Goal: Information Seeking & Learning: Learn about a topic

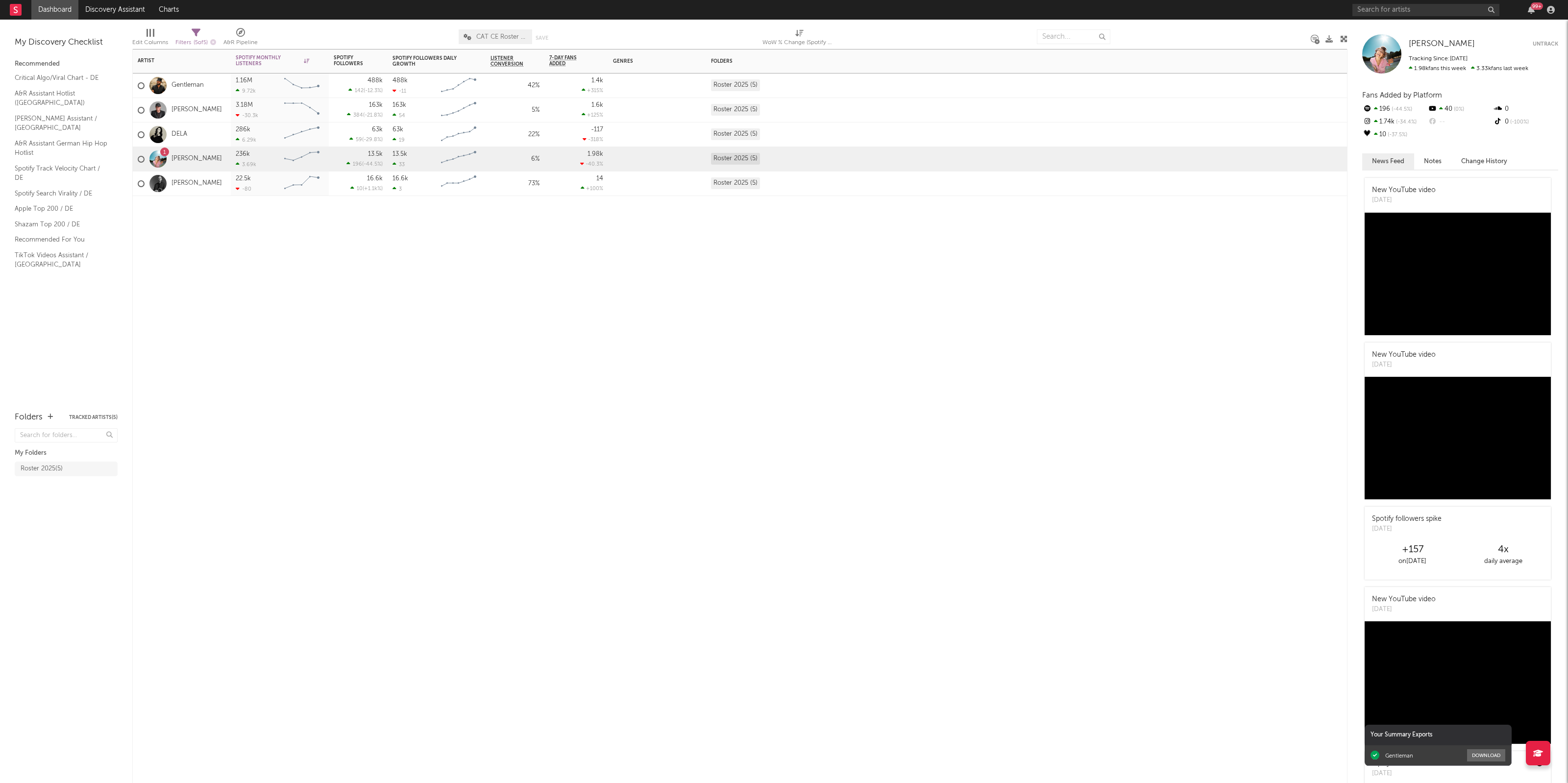
click at [254, 324] on div "Artist Notifications Spotify Monthly Listeners 7d Change WoW % Change Spotify F…" at bounding box center [740, 416] width 1215 height 734
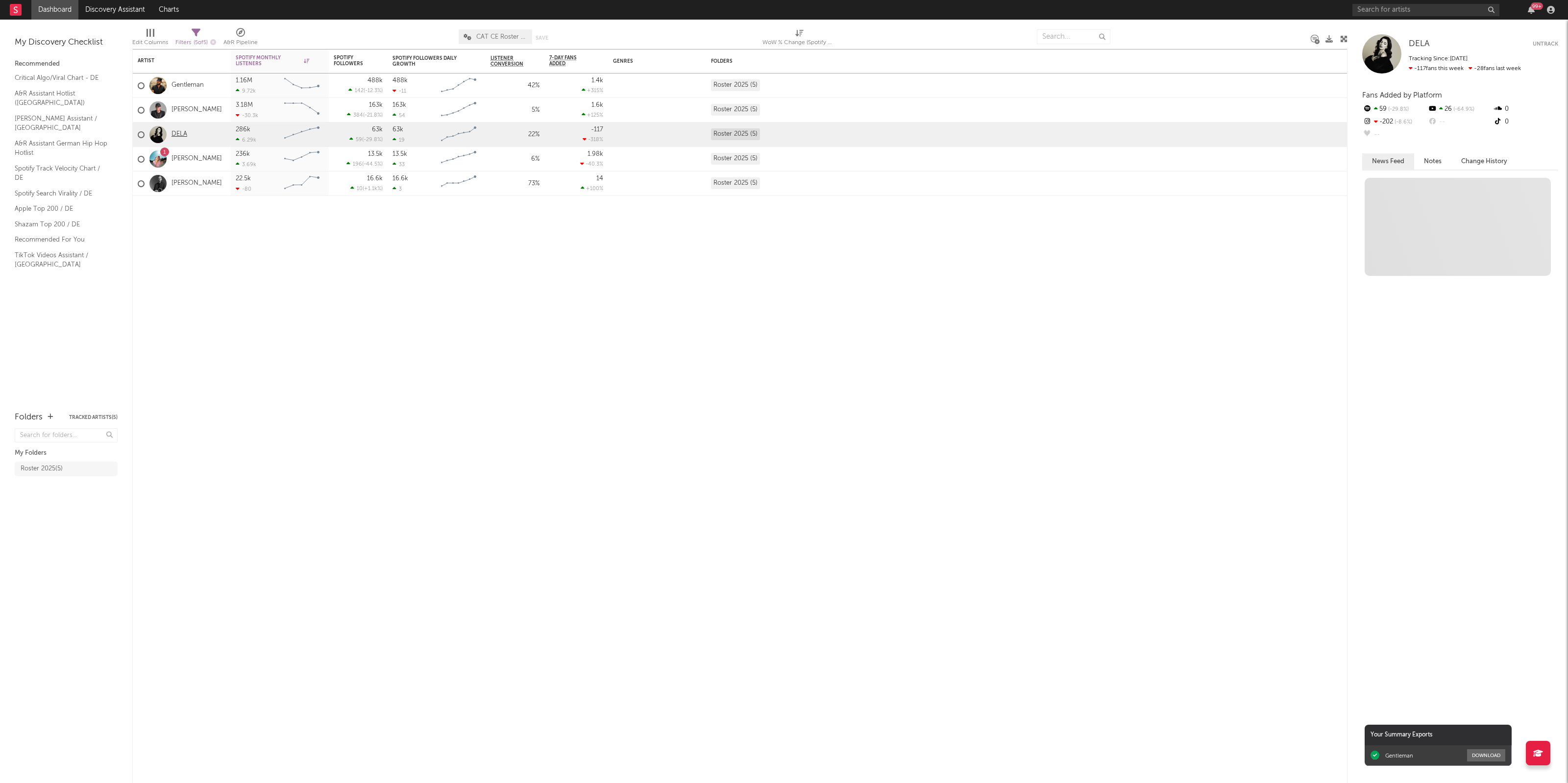
click at [176, 132] on link "DELA" at bounding box center [179, 134] width 16 height 8
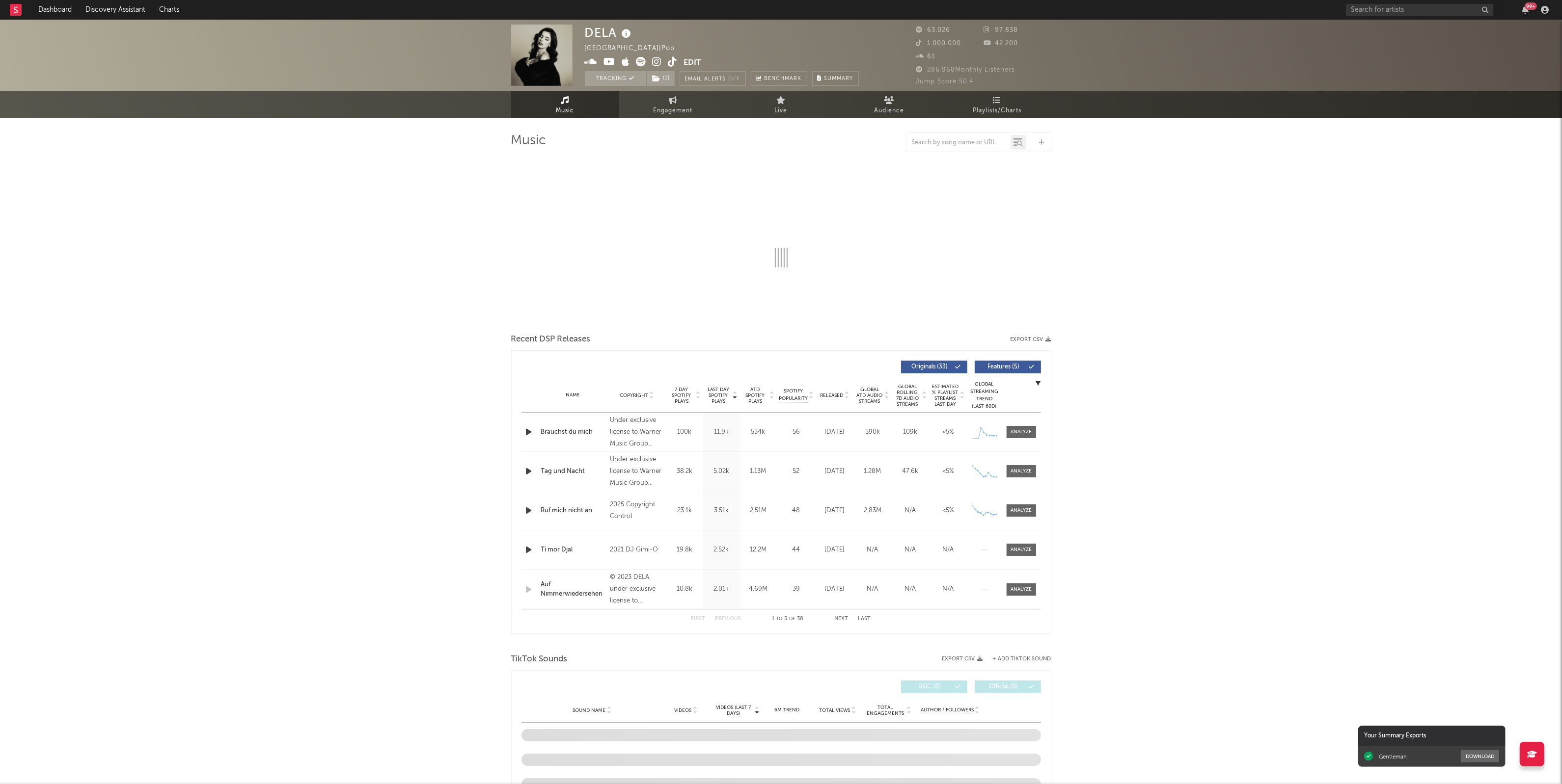
select select "6m"
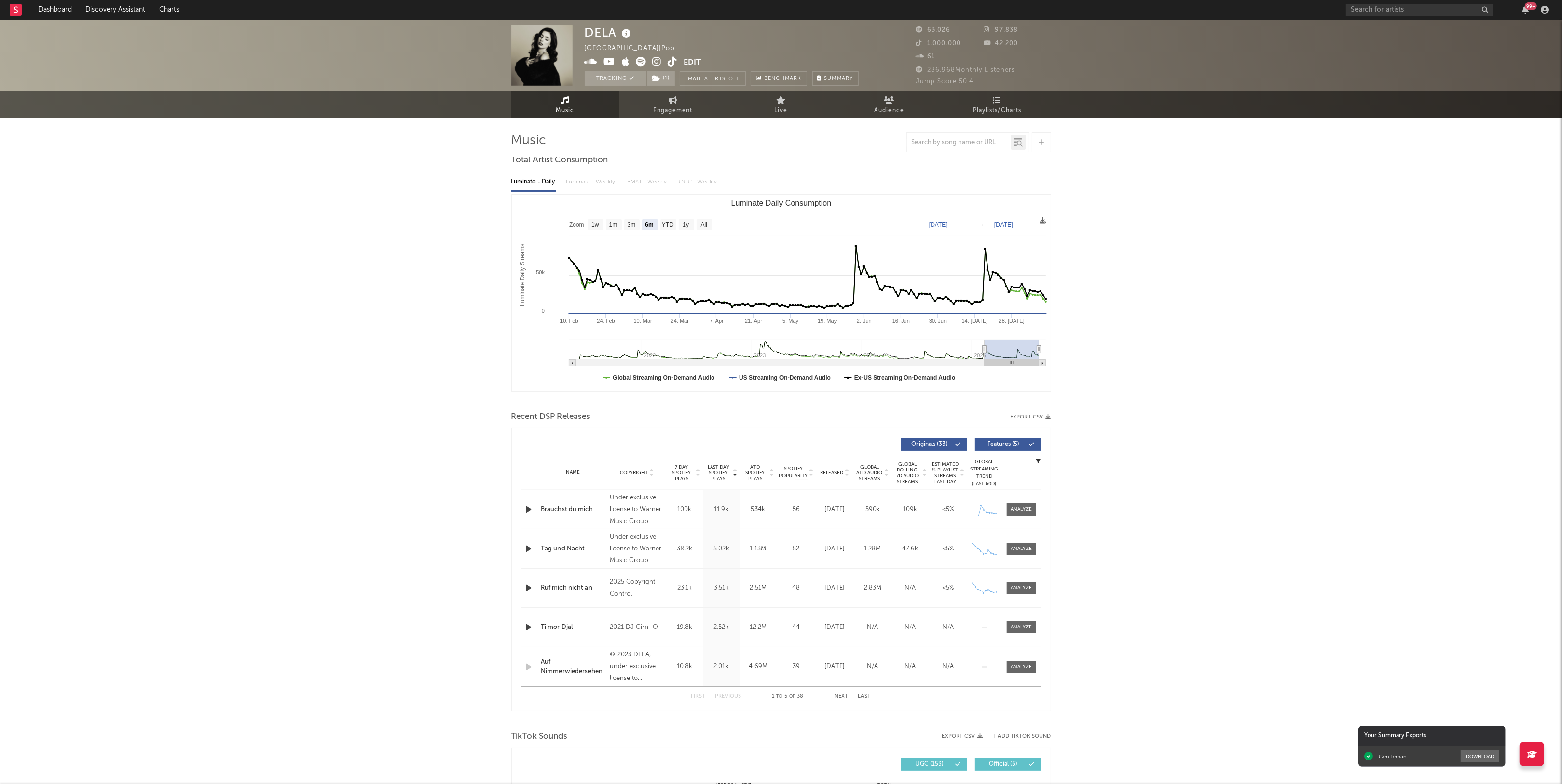
click at [455, 631] on div "DELA [GEOGRAPHIC_DATA] | Pop Edit Tracking ( 1 ) Email Alerts Off Benchmark Sum…" at bounding box center [781, 761] width 1562 height 1483
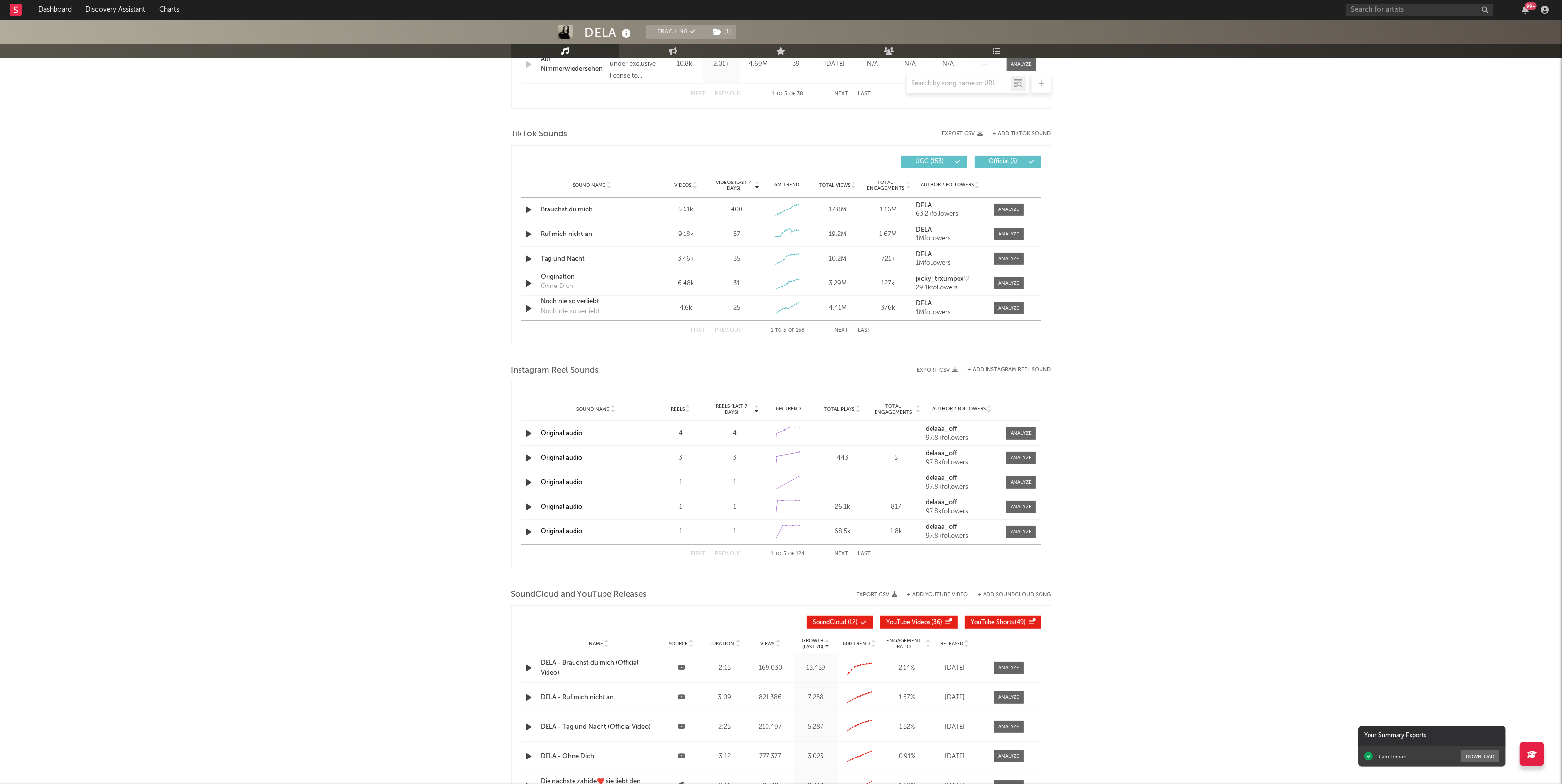
scroll to position [718, 0]
